Goal: Use online tool/utility: Utilize a website feature to perform a specific function

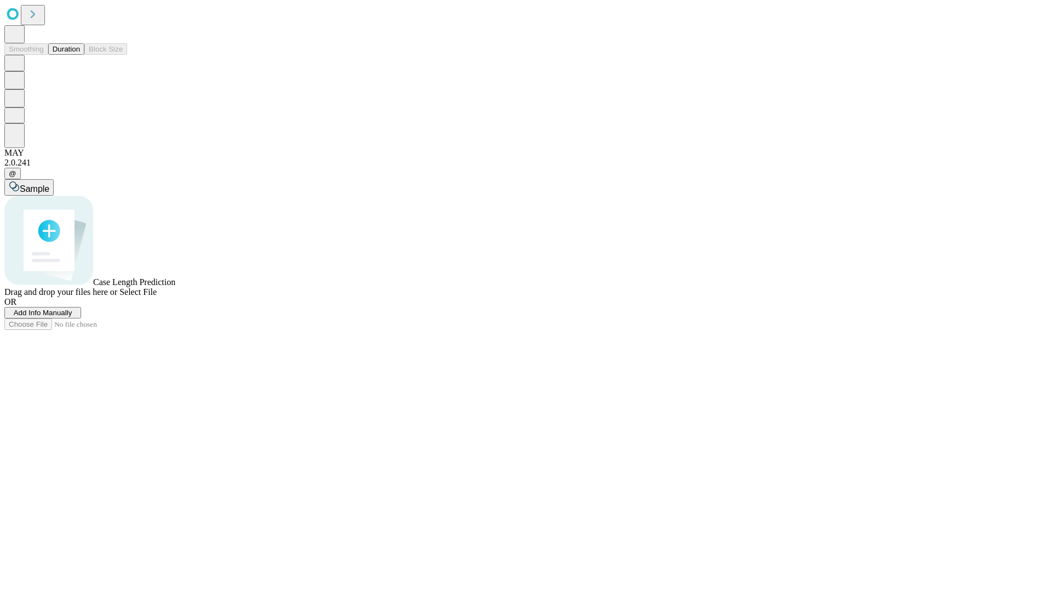
click at [72, 317] on span "Add Info Manually" at bounding box center [43, 313] width 59 height 8
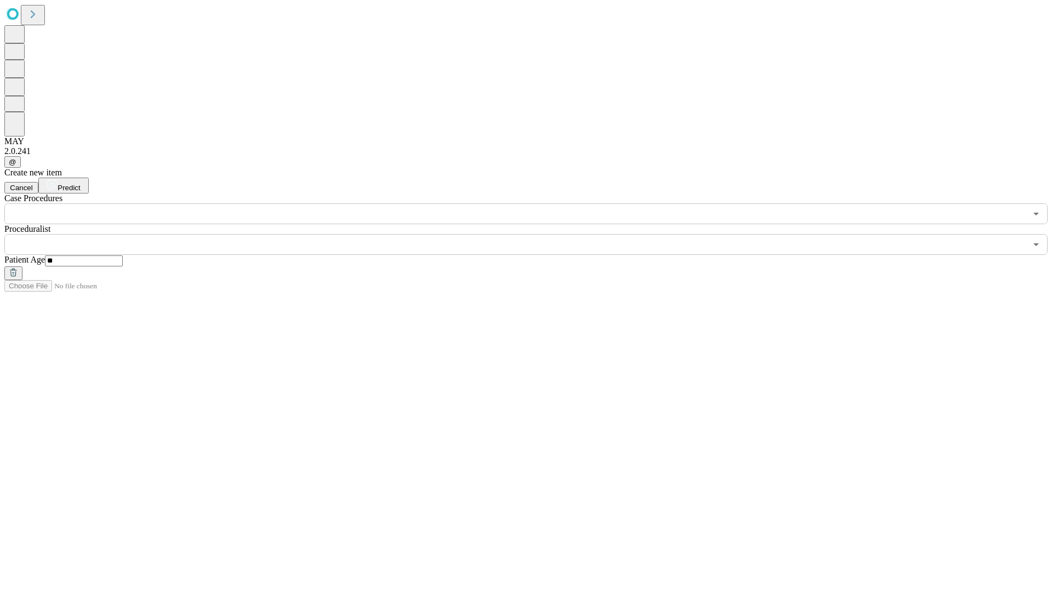
type input "**"
click at [534, 234] on input "text" at bounding box center [515, 244] width 1022 height 21
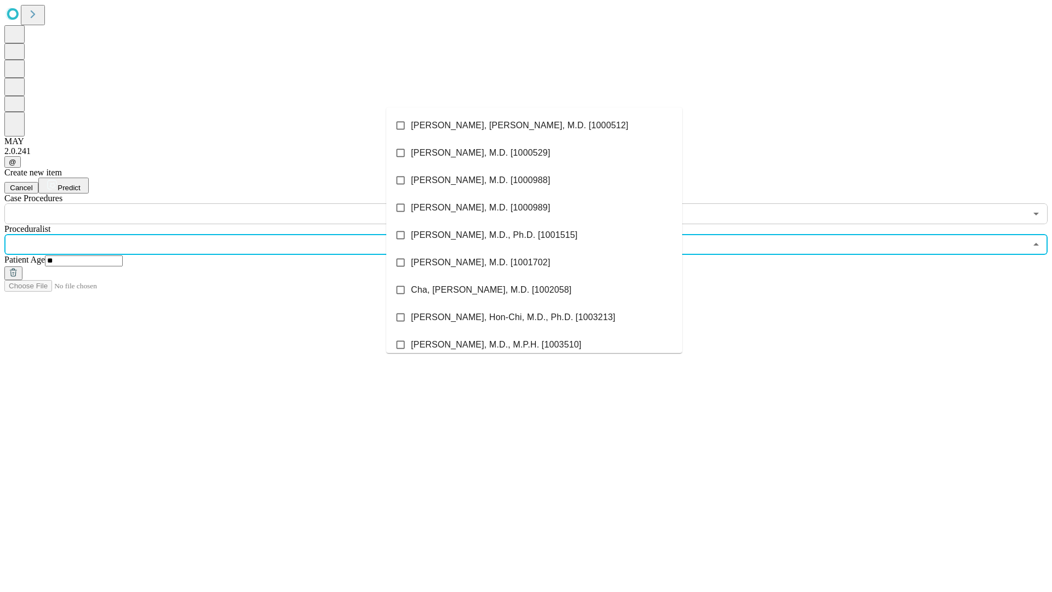
click at [534, 125] on li "[PERSON_NAME], [PERSON_NAME], M.D. [1000512]" at bounding box center [534, 125] width 296 height 27
click at [230, 203] on input "text" at bounding box center [515, 213] width 1022 height 21
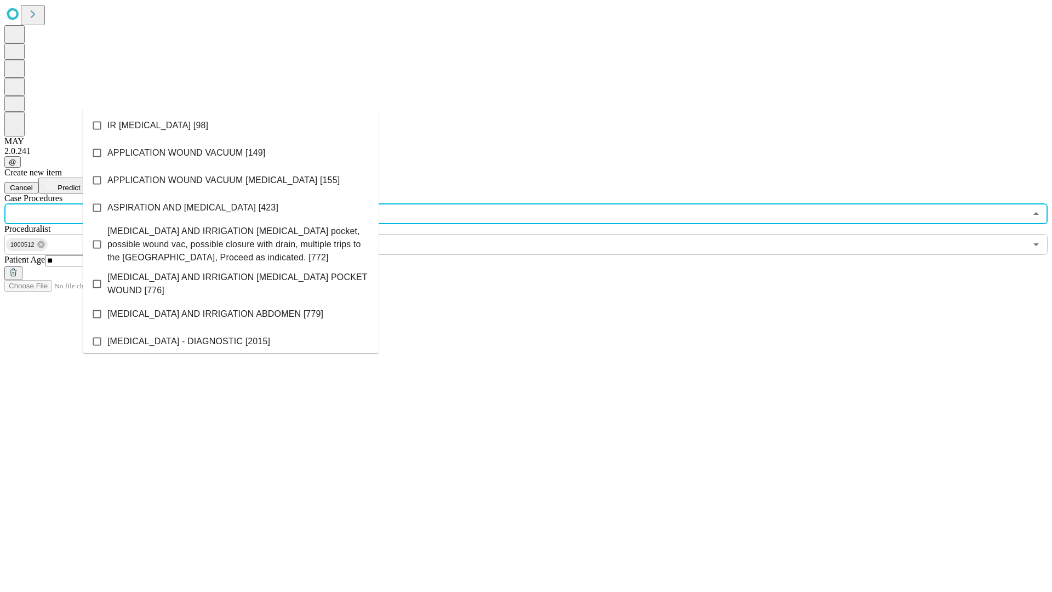
click at [231, 125] on li "IR [MEDICAL_DATA] [98]" at bounding box center [231, 125] width 296 height 27
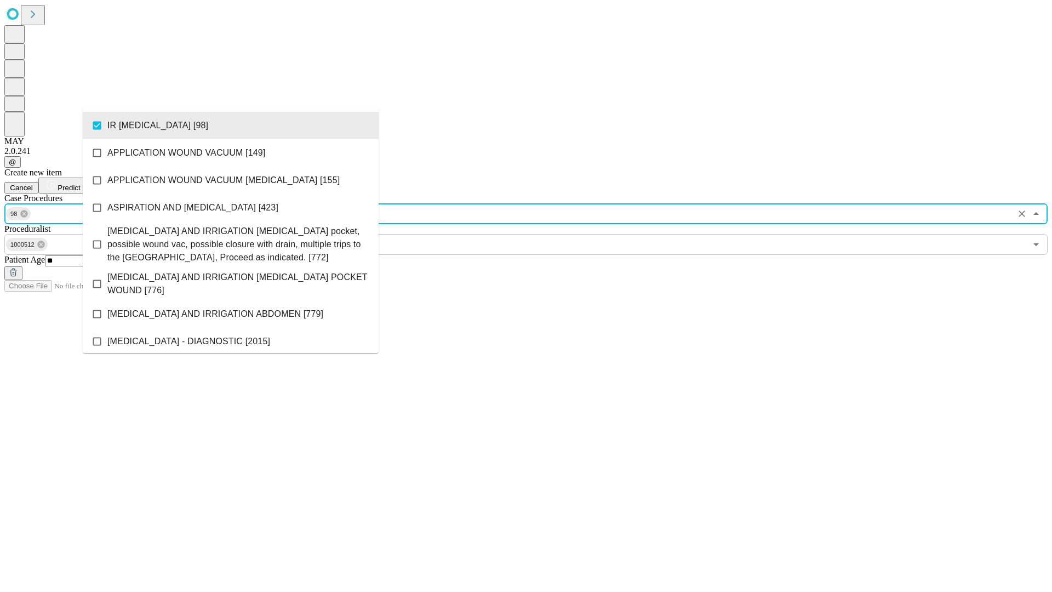
click at [80, 184] on span "Predict" at bounding box center [69, 188] width 22 height 8
